Goal: Navigation & Orientation: Find specific page/section

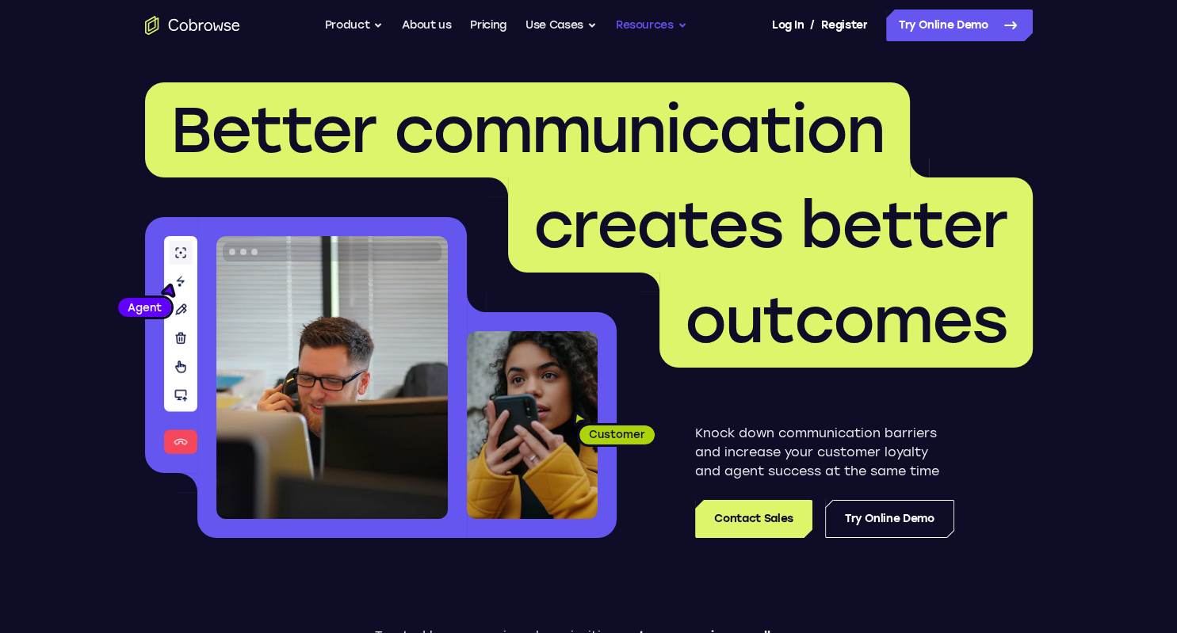
click at [650, 21] on button "Resources" at bounding box center [651, 26] width 71 height 32
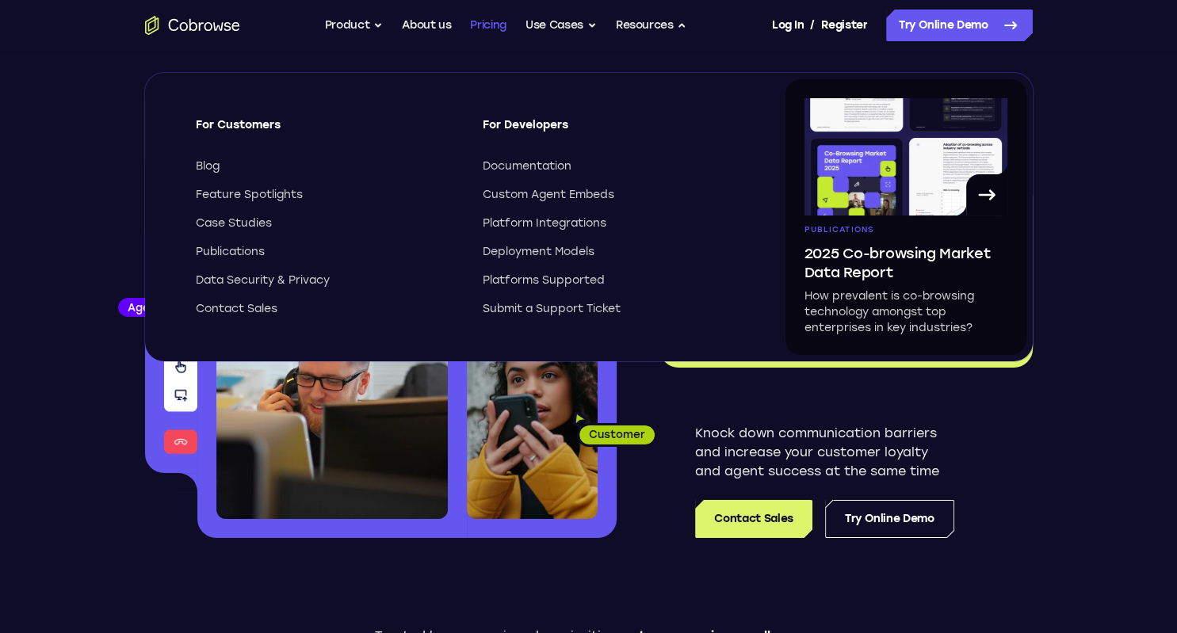
click at [483, 20] on link "Pricing" at bounding box center [488, 26] width 36 height 32
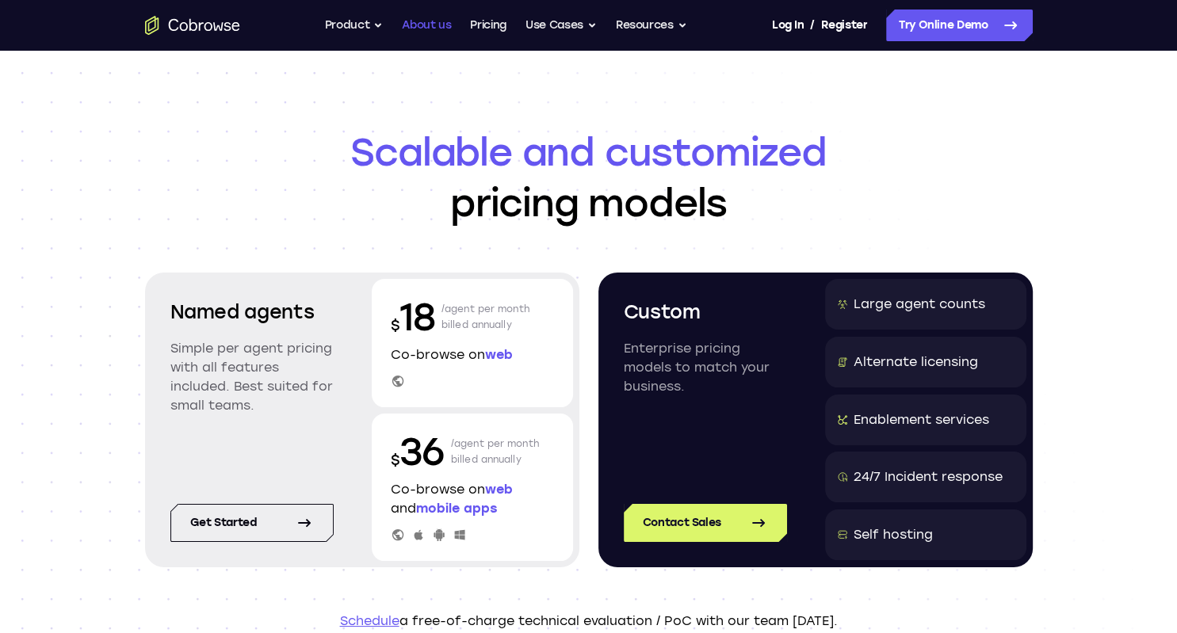
click at [439, 24] on link "About us" at bounding box center [426, 26] width 49 height 32
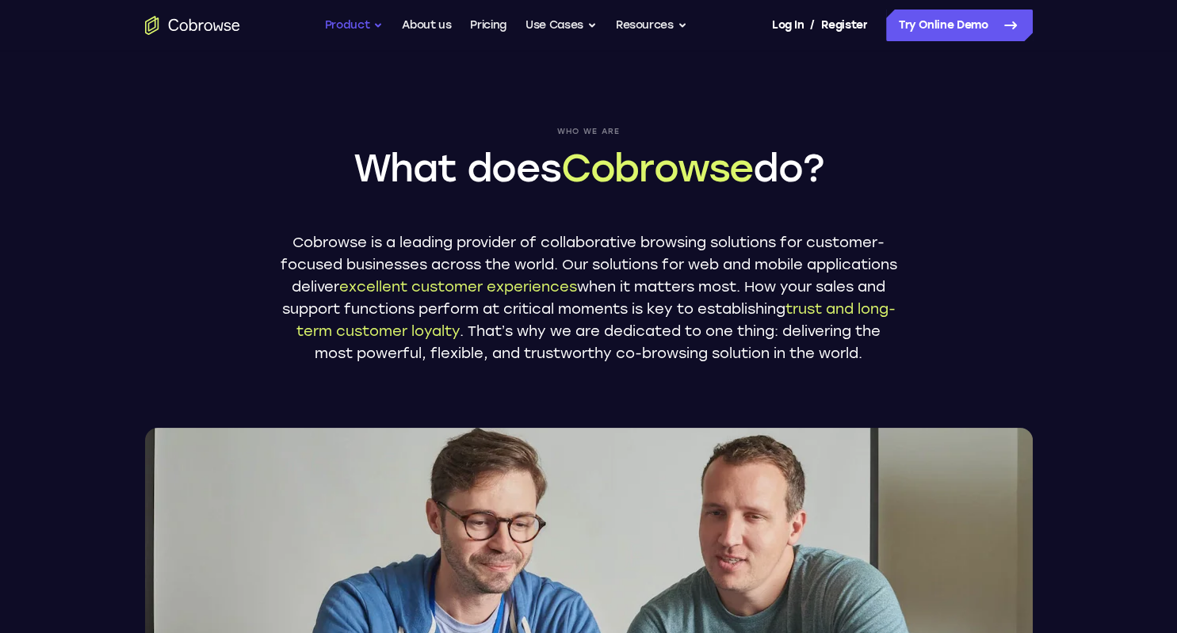
click at [361, 29] on button "Product" at bounding box center [354, 26] width 59 height 32
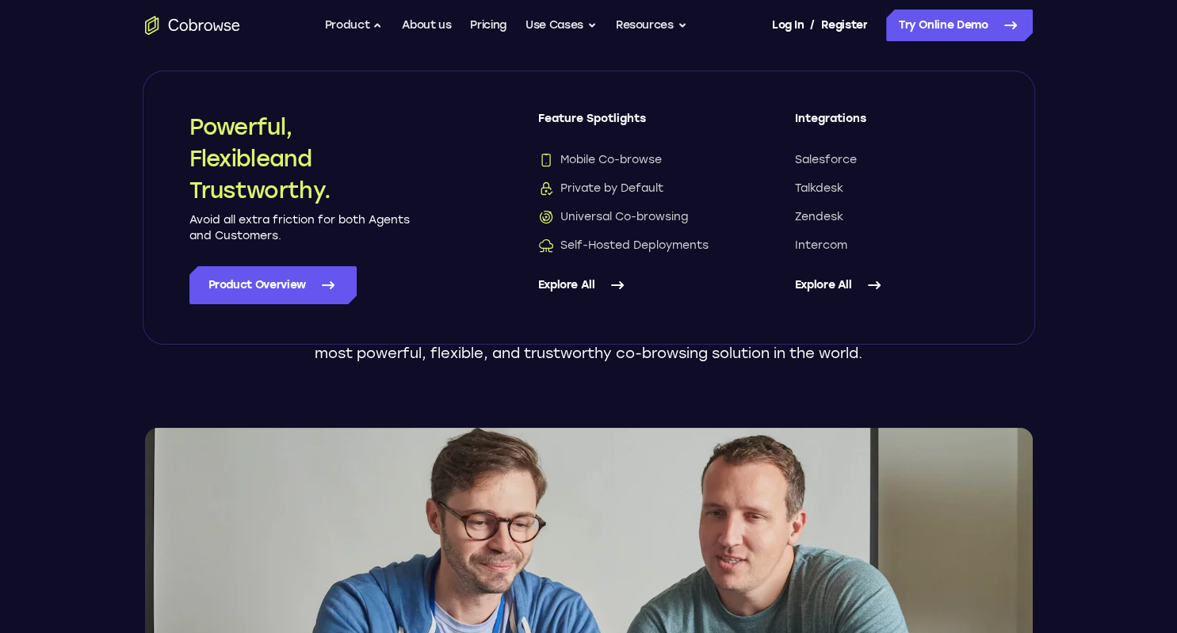
click at [832, 285] on link "Explore All" at bounding box center [891, 285] width 193 height 38
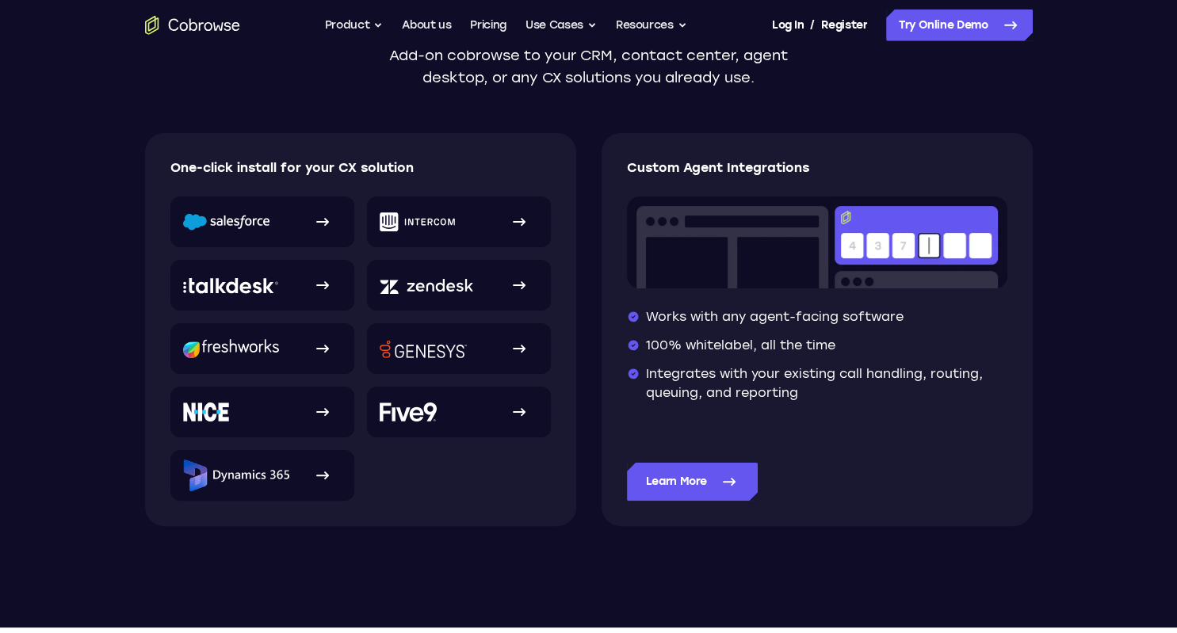
scroll to position [279, 0]
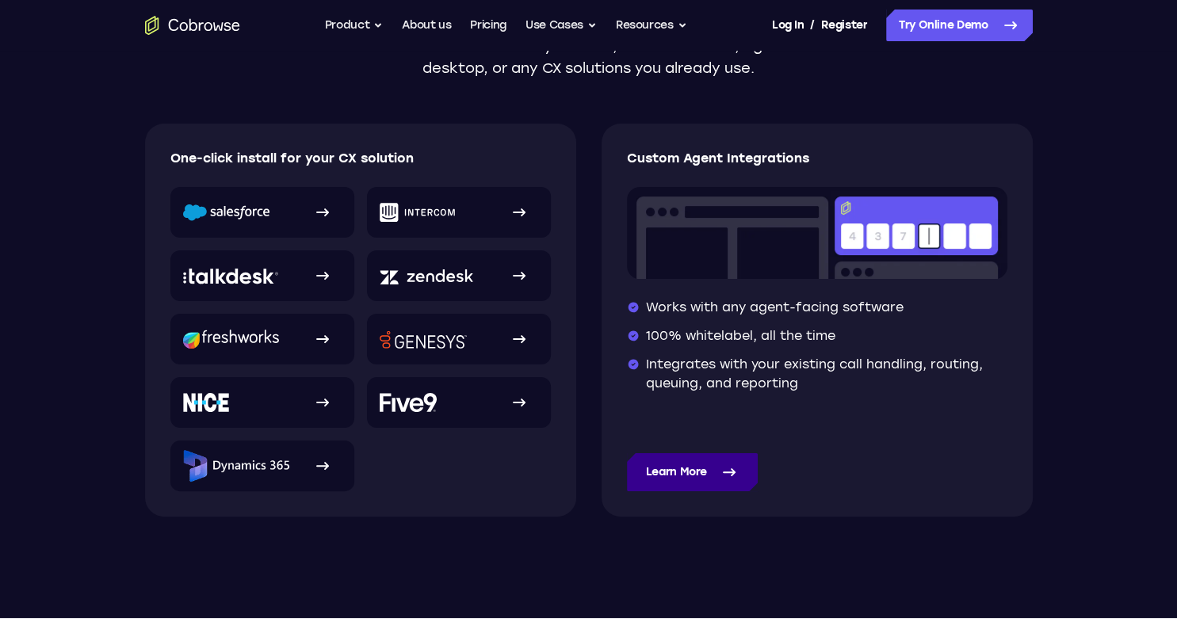
click at [699, 461] on link "Learn More" at bounding box center [693, 472] width 132 height 38
